Goal: Task Accomplishment & Management: Manage account settings

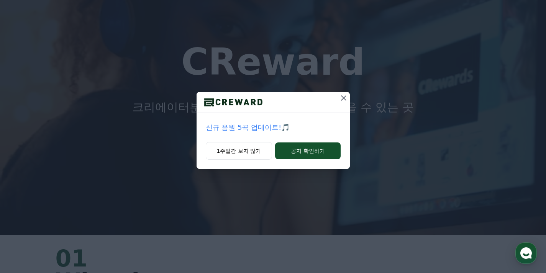
click at [343, 99] on icon at bounding box center [343, 97] width 5 height 5
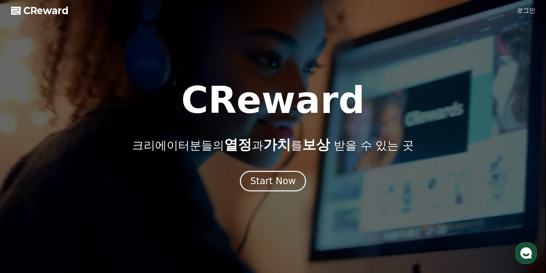
click at [0, 0] on div "CReward 로그인 CReward 크리에이터분들의 열정 과 가치 를 보상 받을 수 있는 곳 Start Now 01 What is CRewar…" at bounding box center [0, 0] width 0 height 0
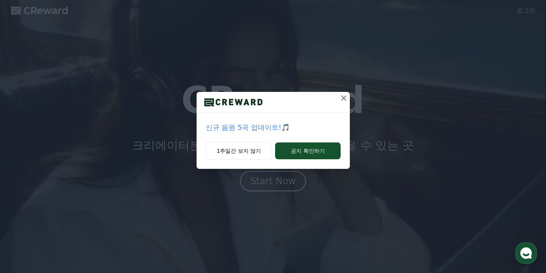
click at [341, 95] on icon at bounding box center [343, 98] width 9 height 9
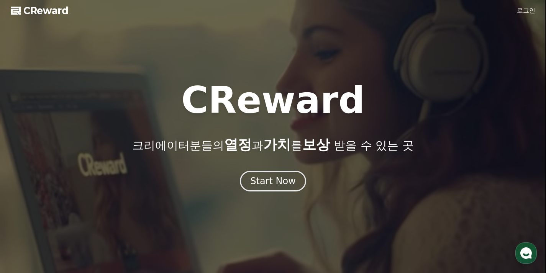
click at [271, 192] on div at bounding box center [273, 136] width 546 height 273
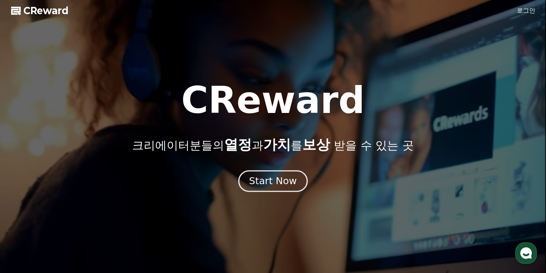
click at [273, 189] on button "Start Now" at bounding box center [272, 181] width 69 height 22
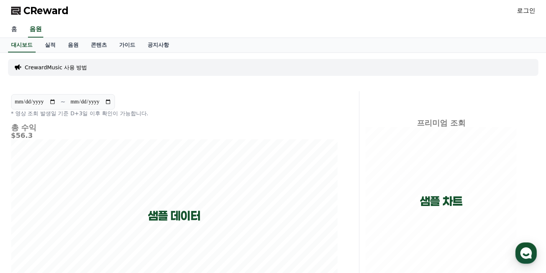
click at [18, 25] on link "홈" at bounding box center [14, 29] width 18 height 16
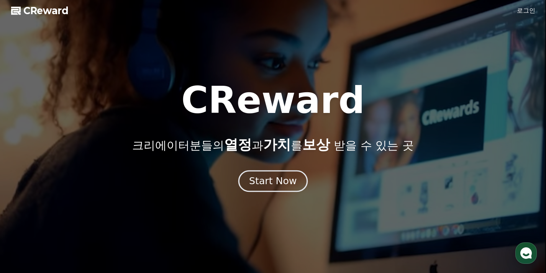
click at [286, 179] on div "Start Now" at bounding box center [273, 181] width 48 height 13
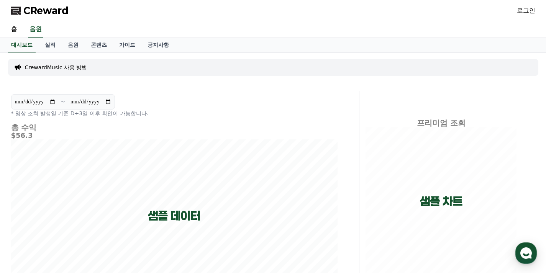
click at [529, 8] on link "로그인" at bounding box center [526, 10] width 18 height 9
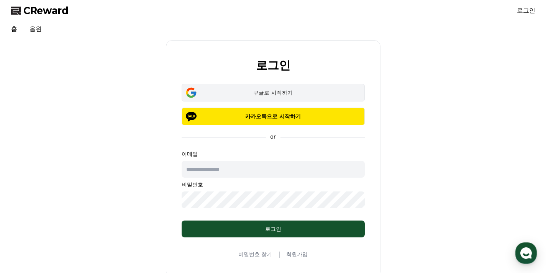
click at [283, 92] on div "구글로 시작하기" at bounding box center [273, 93] width 161 height 8
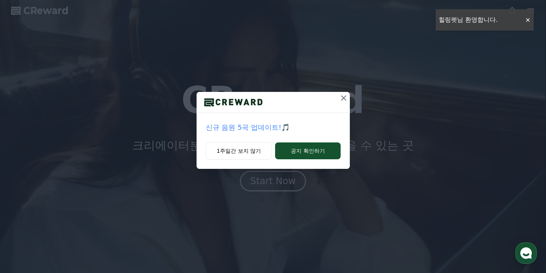
click at [530, 24] on div "신규 음원 5곡 업데이트!🎵 1주일간 보지 않기 공지 확인하기" at bounding box center [273, 90] width 546 height 181
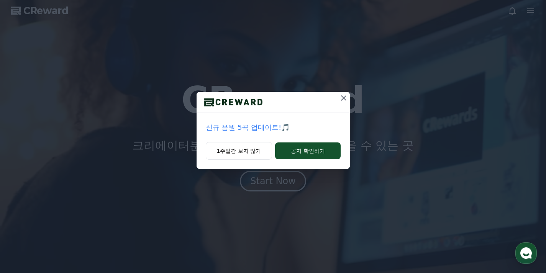
click at [343, 99] on icon at bounding box center [343, 97] width 5 height 5
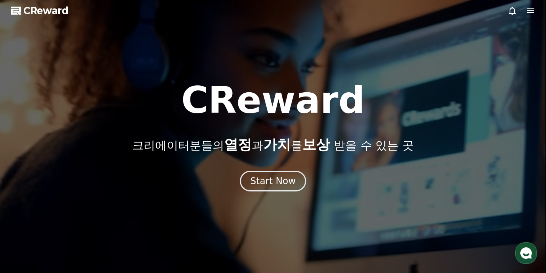
drag, startPoint x: 528, startPoint y: 18, endPoint x: 528, endPoint y: 13, distance: 5.8
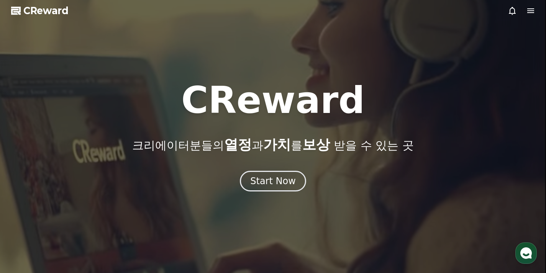
click at [528, 16] on div at bounding box center [273, 136] width 546 height 273
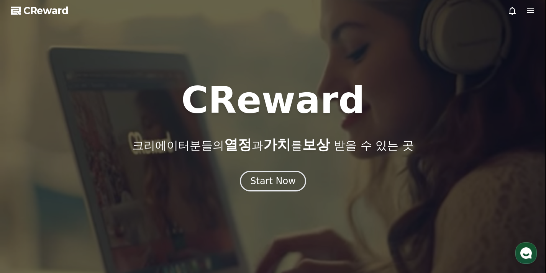
click at [528, 13] on icon at bounding box center [530, 10] width 7 height 5
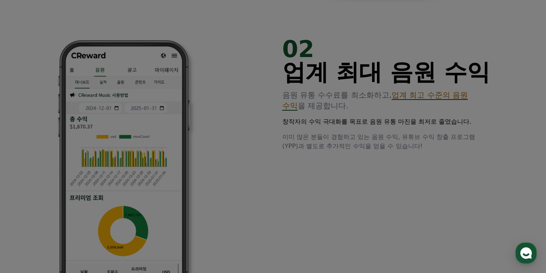
click at [355, 92] on button "close" at bounding box center [273, 136] width 546 height 273
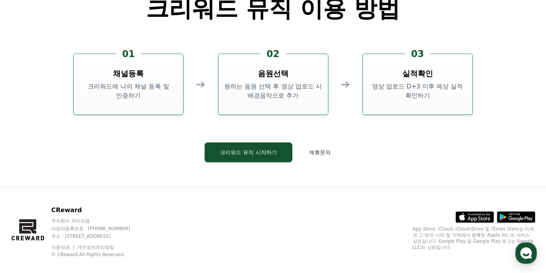
scroll to position [2077, 0]
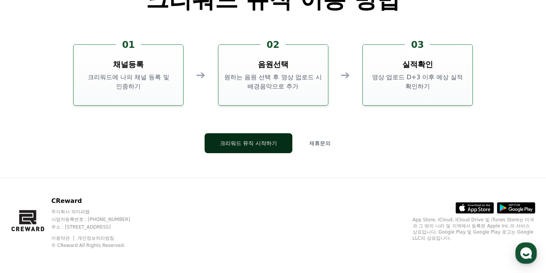
click at [255, 141] on button "크리워드 뮤직 시작하기" at bounding box center [249, 143] width 88 height 20
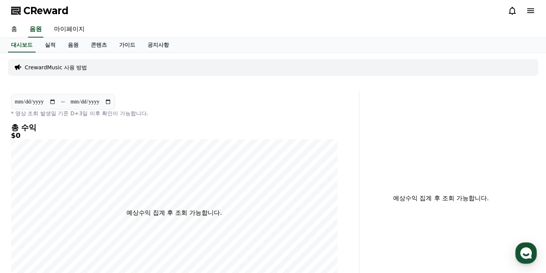
click at [17, 30] on link "홈" at bounding box center [14, 29] width 18 height 16
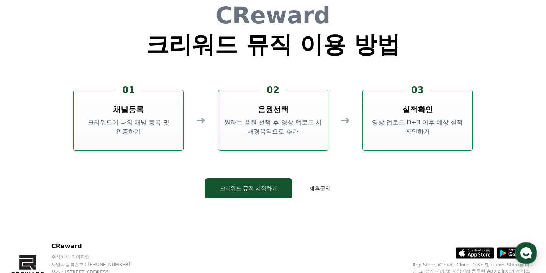
scroll to position [2077, 0]
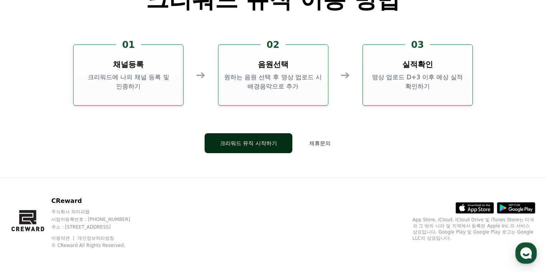
click at [251, 133] on link "크리워드 뮤직 시작하기" at bounding box center [249, 143] width 88 height 20
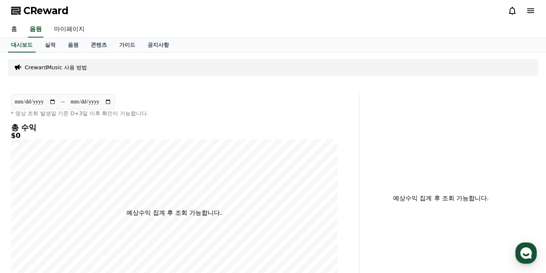
click at [66, 28] on link "마이페이지" at bounding box center [69, 29] width 43 height 16
select select "**********"
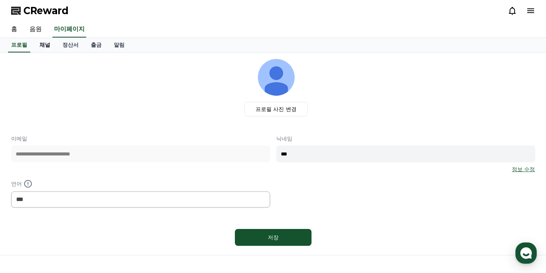
click at [50, 49] on link "채널" at bounding box center [44, 45] width 23 height 15
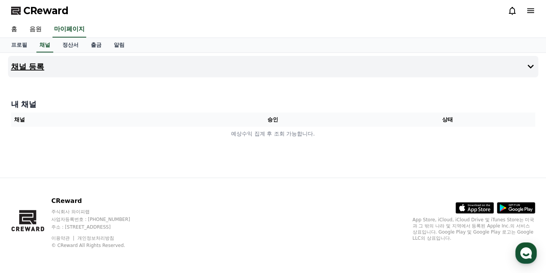
click at [172, 64] on button "채널 등록" at bounding box center [273, 66] width 531 height 21
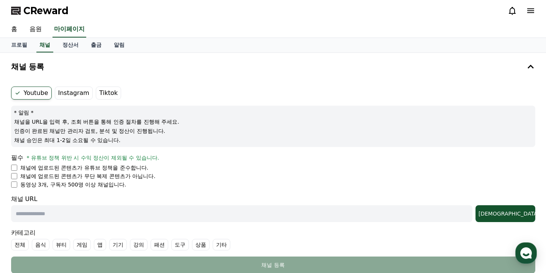
click at [73, 96] on label "Instagram" at bounding box center [74, 93] width 38 height 13
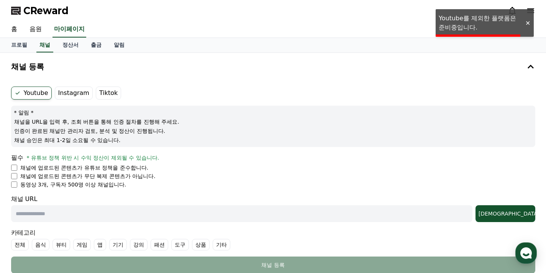
click at [74, 90] on label "Instagram" at bounding box center [74, 93] width 38 height 13
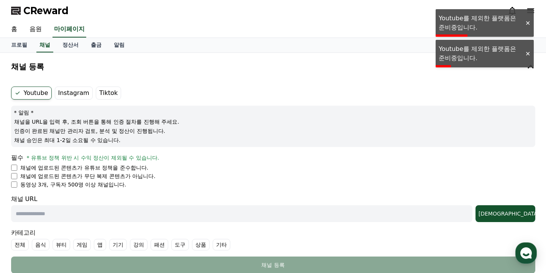
click at [74, 90] on label "Instagram" at bounding box center [74, 93] width 38 height 13
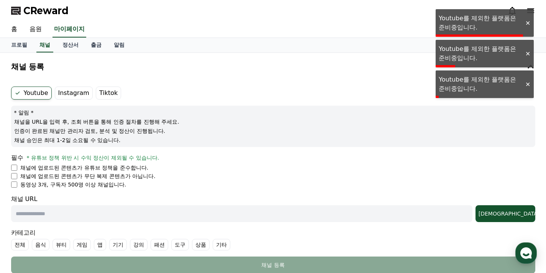
click at [107, 92] on label "Tiktok" at bounding box center [108, 93] width 25 height 13
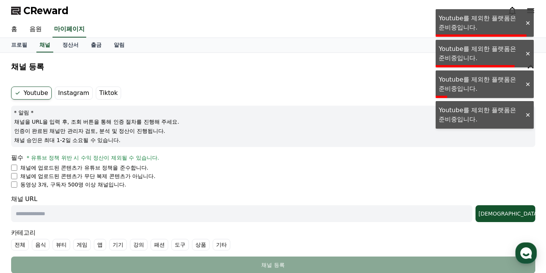
click at [85, 92] on label "Instagram" at bounding box center [74, 93] width 38 height 13
click at [104, 92] on label "Tiktok" at bounding box center [108, 93] width 25 height 13
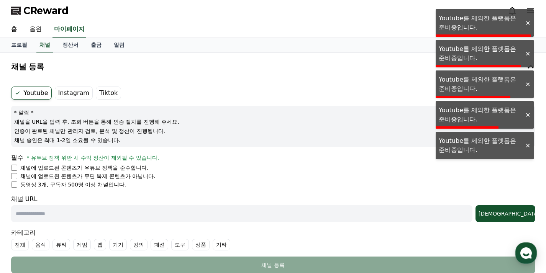
click at [79, 88] on label "Instagram" at bounding box center [74, 93] width 38 height 13
click at [96, 89] on label "Tiktok" at bounding box center [108, 93] width 25 height 13
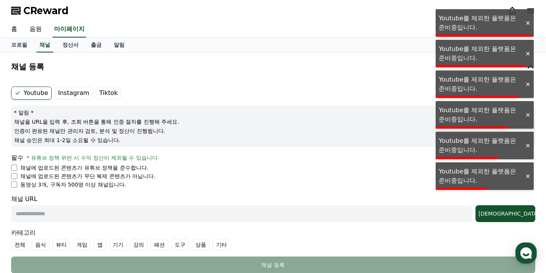
click at [72, 88] on label "Instagram" at bounding box center [74, 93] width 38 height 13
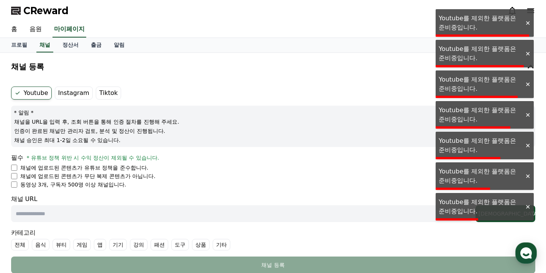
click at [89, 88] on ul "Youtube Instagram Tiktok" at bounding box center [273, 93] width 524 height 13
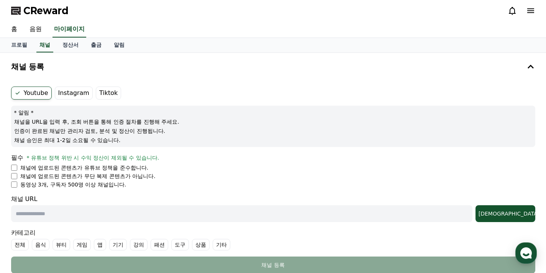
click at [96, 93] on label "Tiktok" at bounding box center [108, 93] width 25 height 13
